Goal: Find specific page/section: Find specific page/section

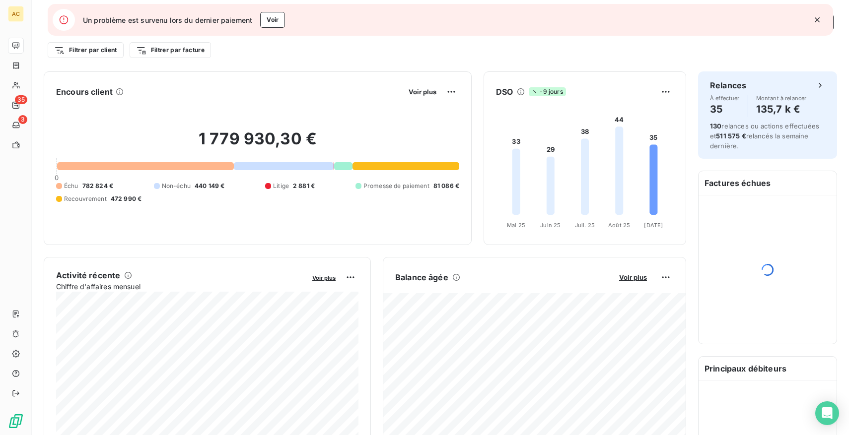
click at [815, 19] on icon "button" at bounding box center [817, 20] width 10 height 10
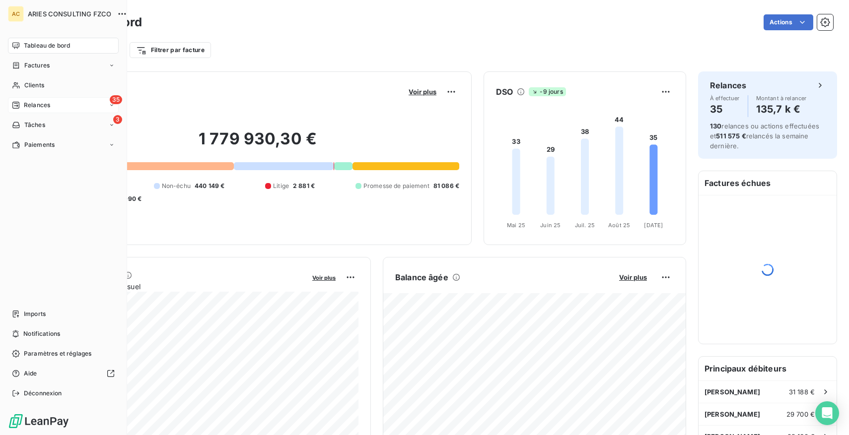
click at [31, 103] on span "Relances" at bounding box center [37, 105] width 26 height 9
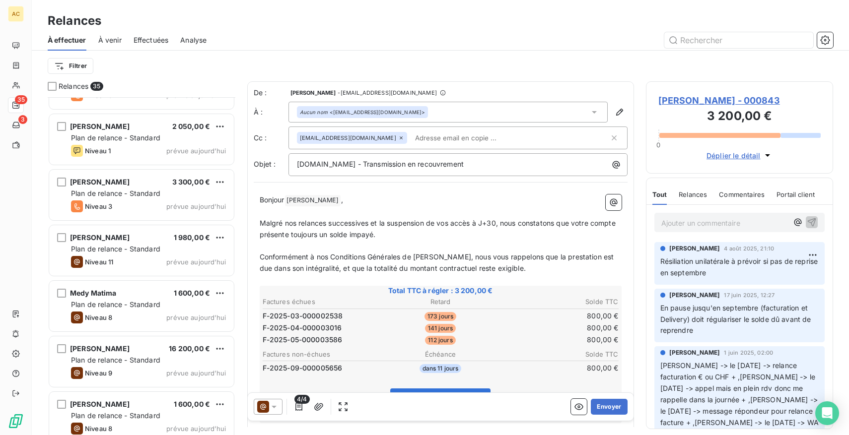
scroll to position [1609, 0]
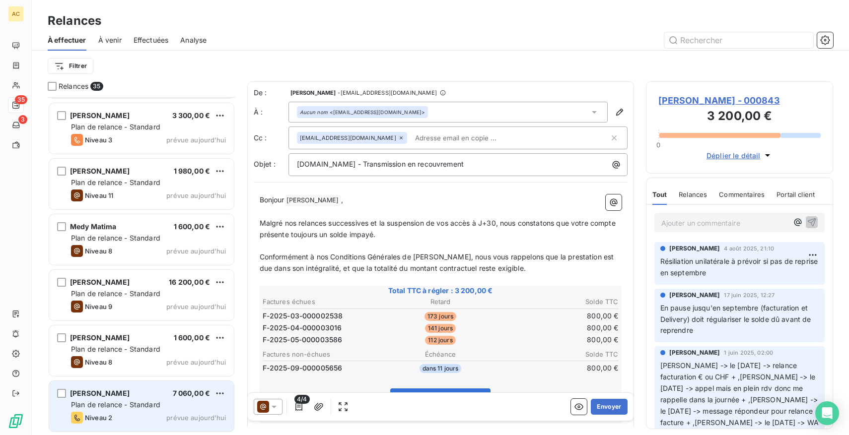
click at [140, 407] on span "Plan de relance - Standard" at bounding box center [115, 405] width 89 height 8
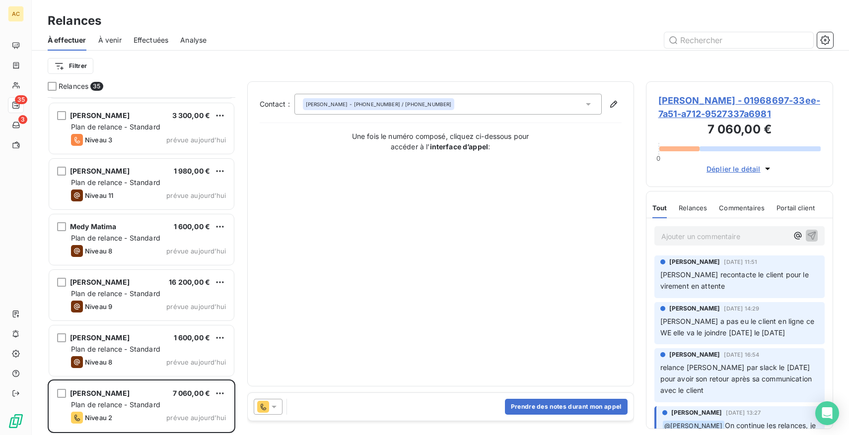
click at [736, 168] on span "Déplier le détail" at bounding box center [734, 169] width 54 height 10
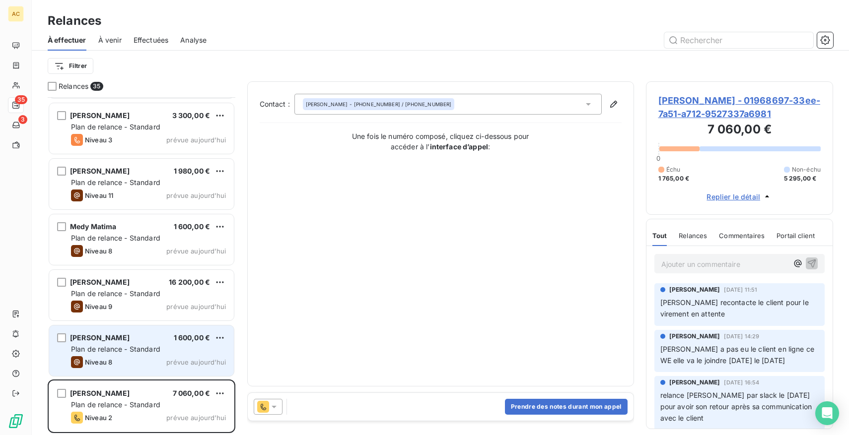
click at [111, 364] on span "Niveau 8" at bounding box center [98, 362] width 27 height 8
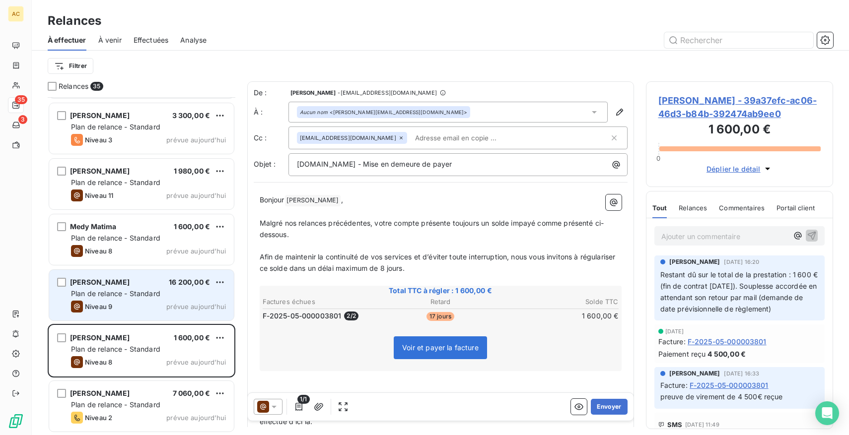
click at [157, 300] on div "[PERSON_NAME] 16 200,00 € Plan de relance - Standard Niveau 9 prévue [DATE]" at bounding box center [141, 295] width 185 height 51
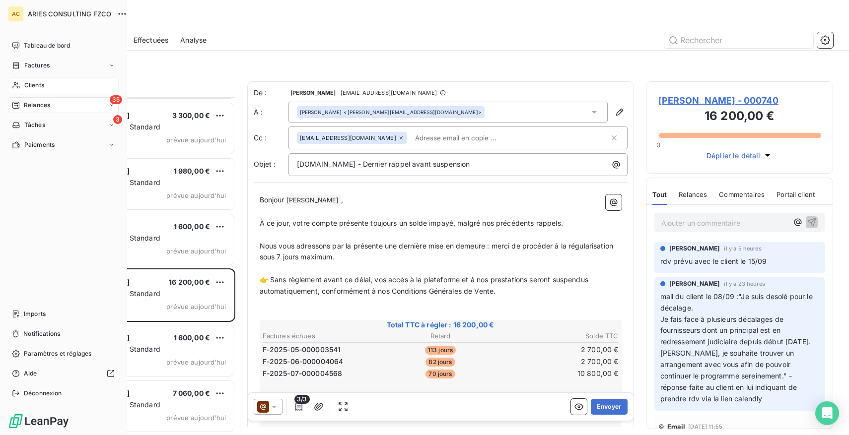
click at [30, 82] on span "Clients" at bounding box center [34, 85] width 20 height 9
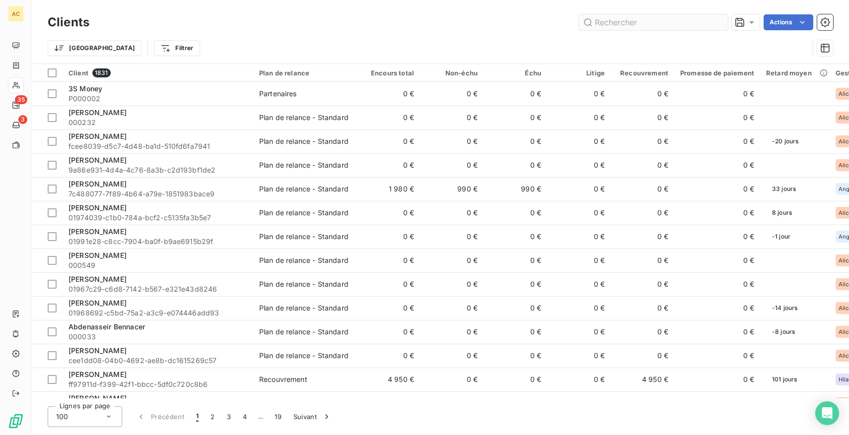
click at [620, 23] on input "text" at bounding box center [653, 22] width 149 height 16
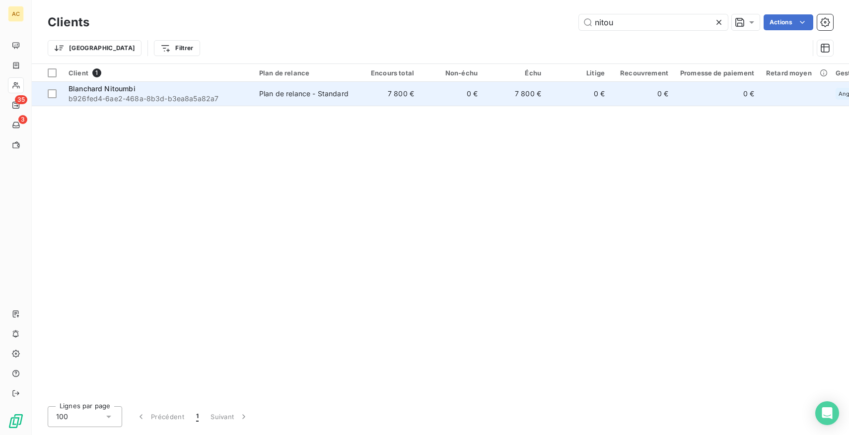
type input "nitou"
click at [240, 93] on div "Blanchard Nitoumbi" at bounding box center [158, 89] width 179 height 10
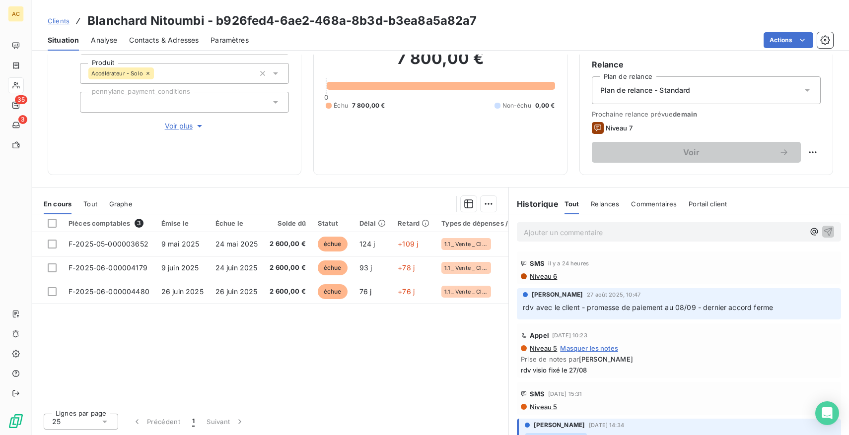
click at [90, 203] on span "Tout" at bounding box center [90, 204] width 14 height 8
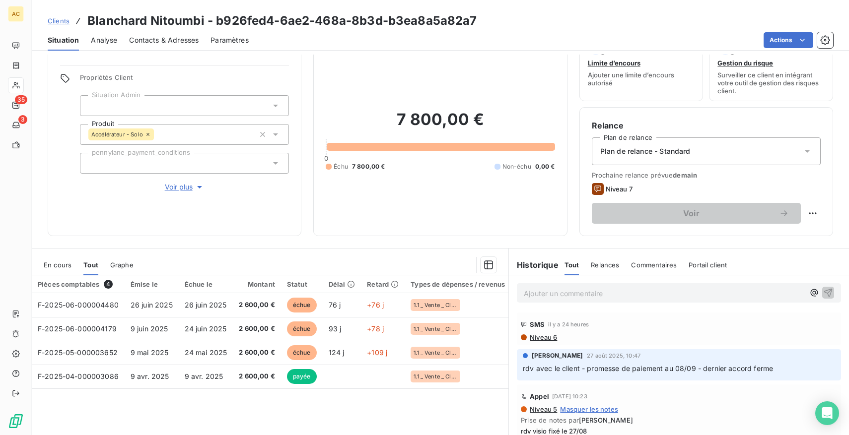
scroll to position [8, 0]
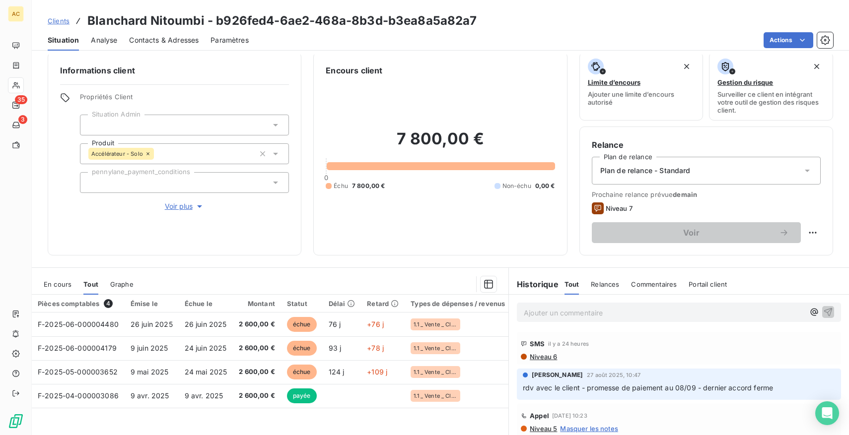
click at [182, 207] on span "Voir plus" at bounding box center [185, 207] width 40 height 10
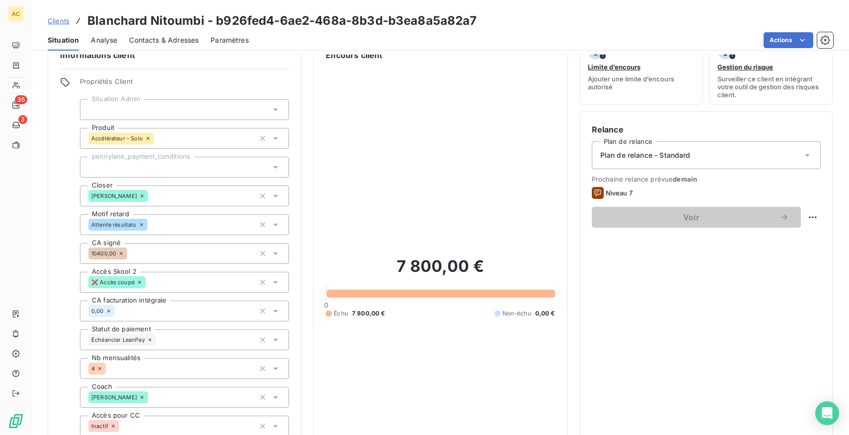
scroll to position [0, 0]
